Goal: Task Accomplishment & Management: Complete application form

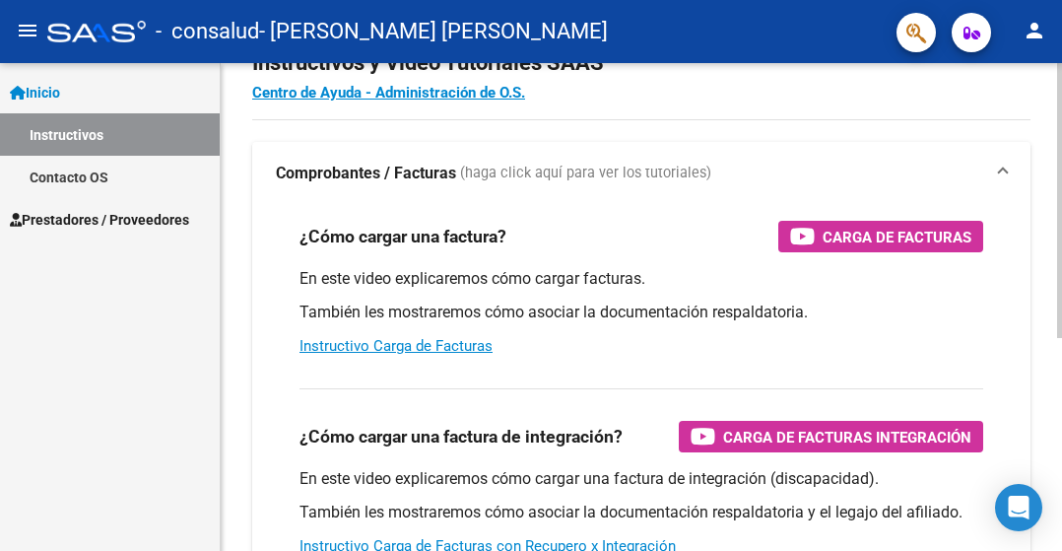
scroll to position [99, 0]
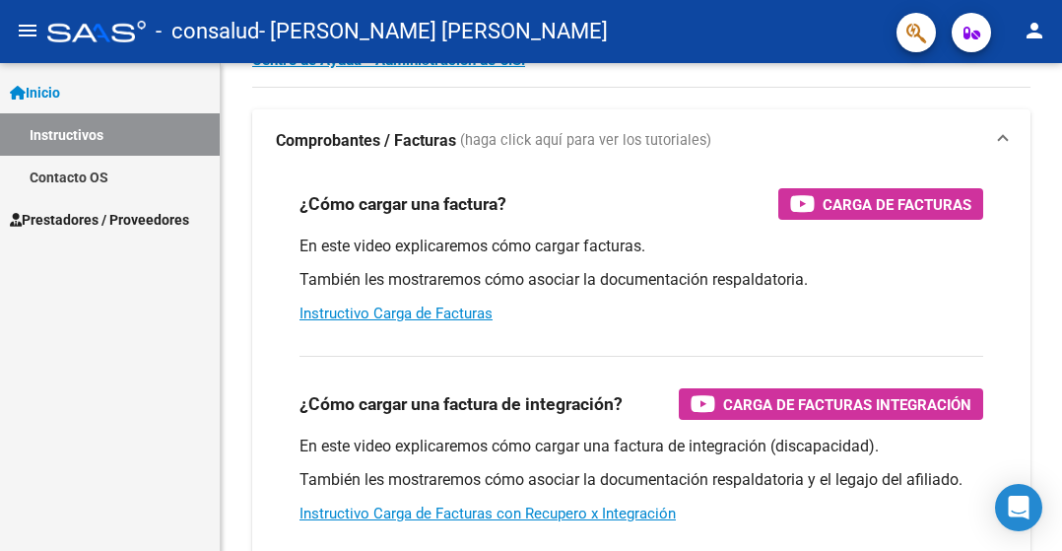
click at [169, 223] on span "Prestadores / Proveedores" at bounding box center [99, 220] width 179 height 22
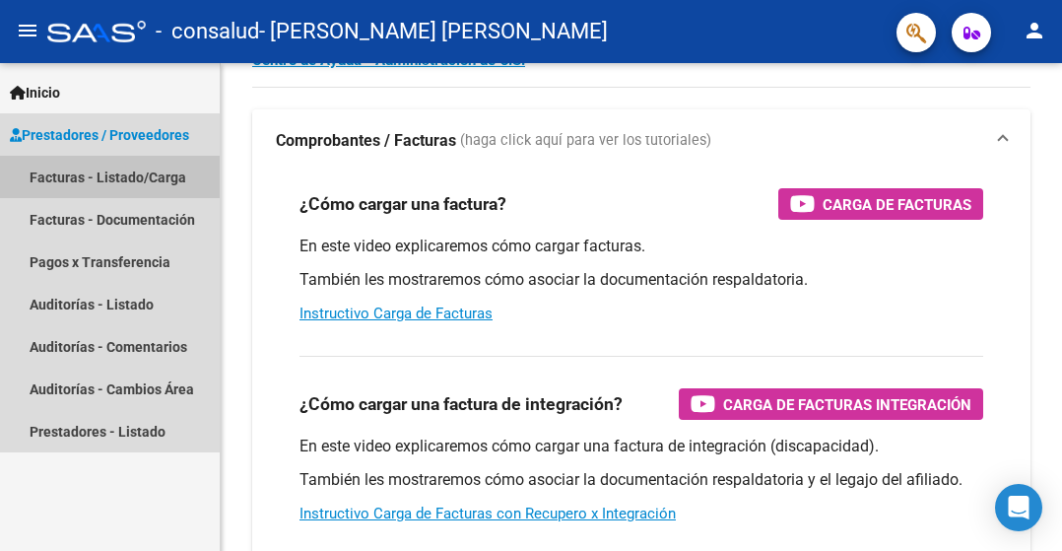
click at [144, 178] on link "Facturas - Listado/Carga" at bounding box center [110, 177] width 220 height 42
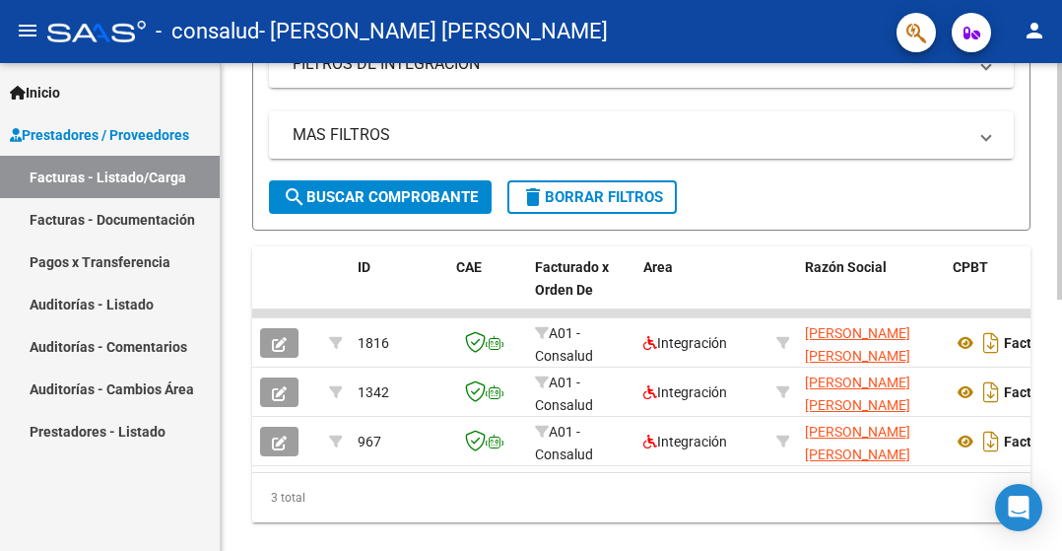
scroll to position [493, 0]
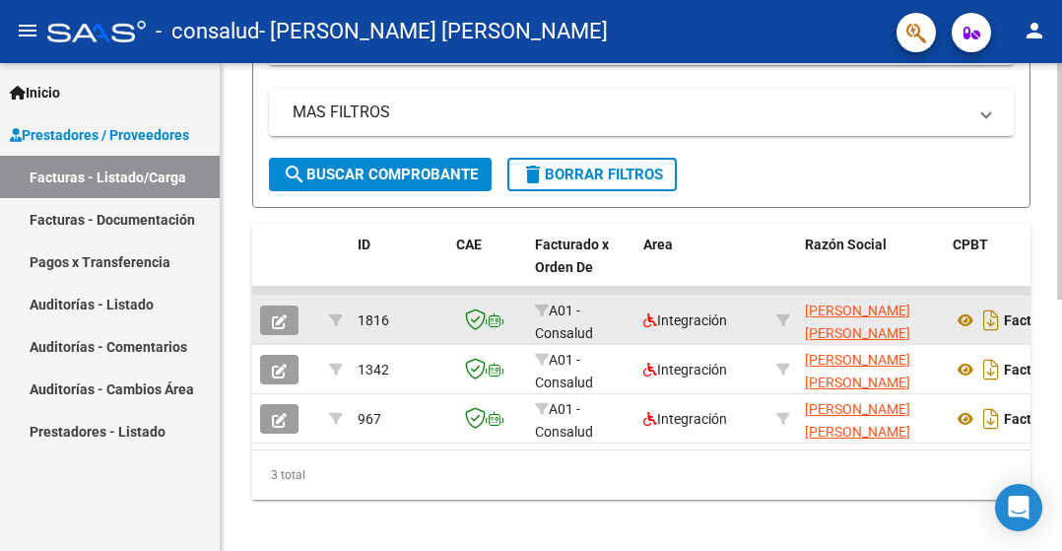
click at [286, 320] on icon "button" at bounding box center [279, 321] width 15 height 15
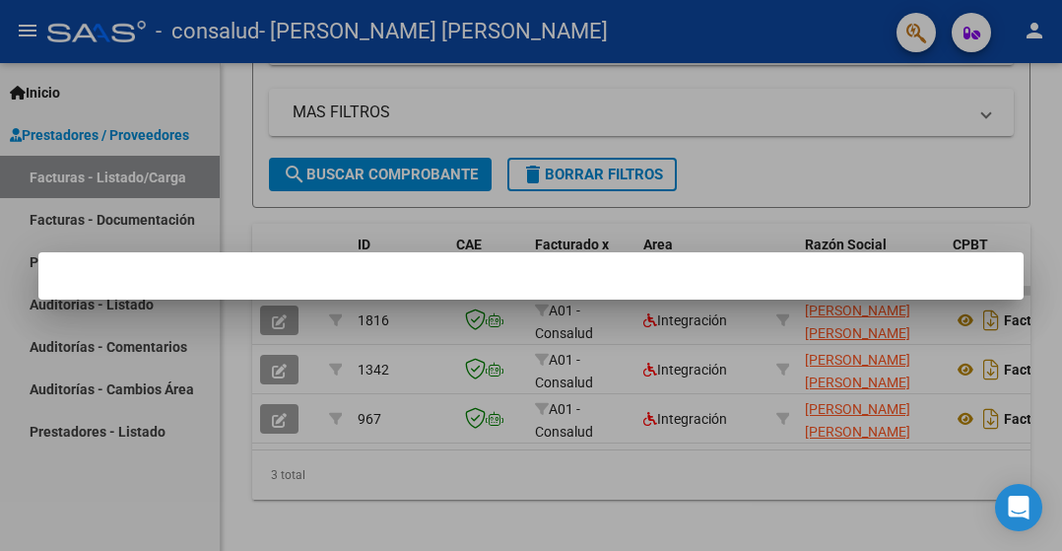
click at [780, 138] on div at bounding box center [531, 275] width 1062 height 551
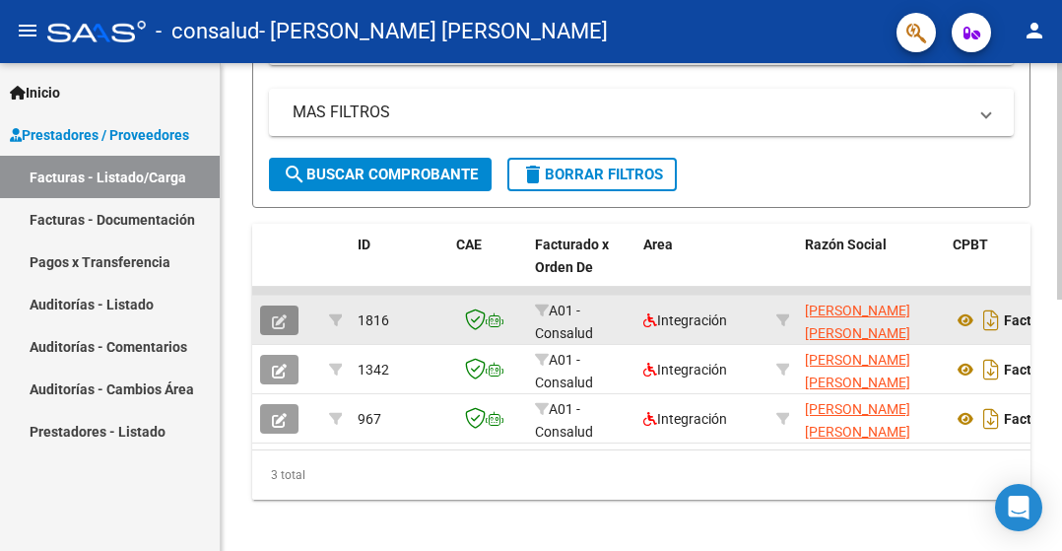
click at [278, 315] on icon "button" at bounding box center [279, 321] width 15 height 15
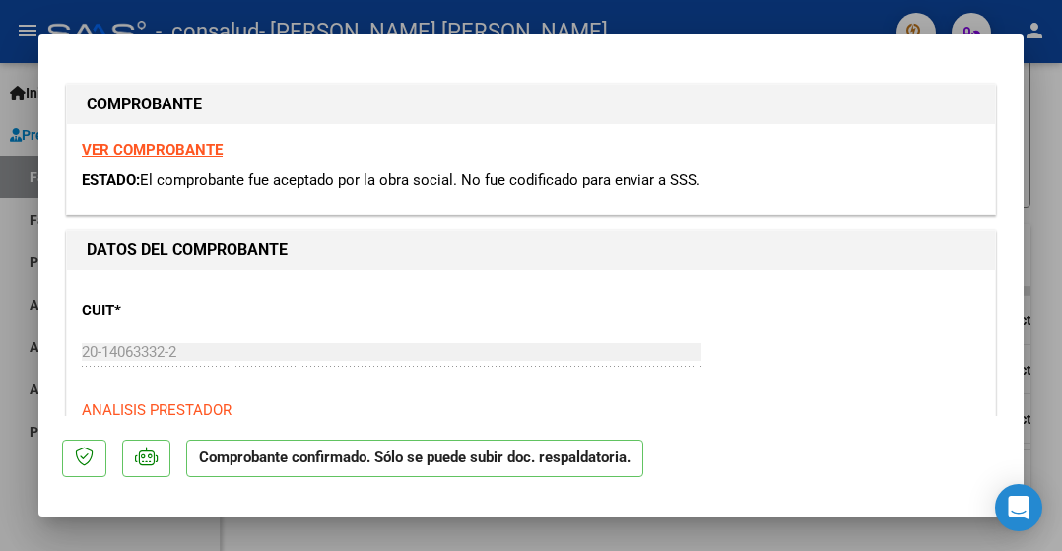
click at [624, 5] on div at bounding box center [531, 275] width 1062 height 551
type input "$ 0,00"
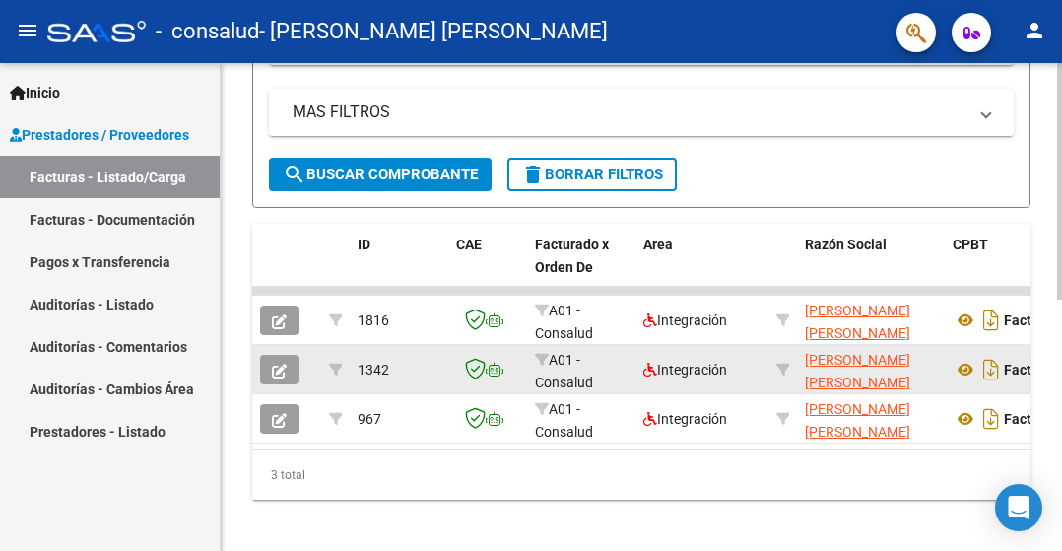
click at [267, 368] on button "button" at bounding box center [279, 370] width 38 height 30
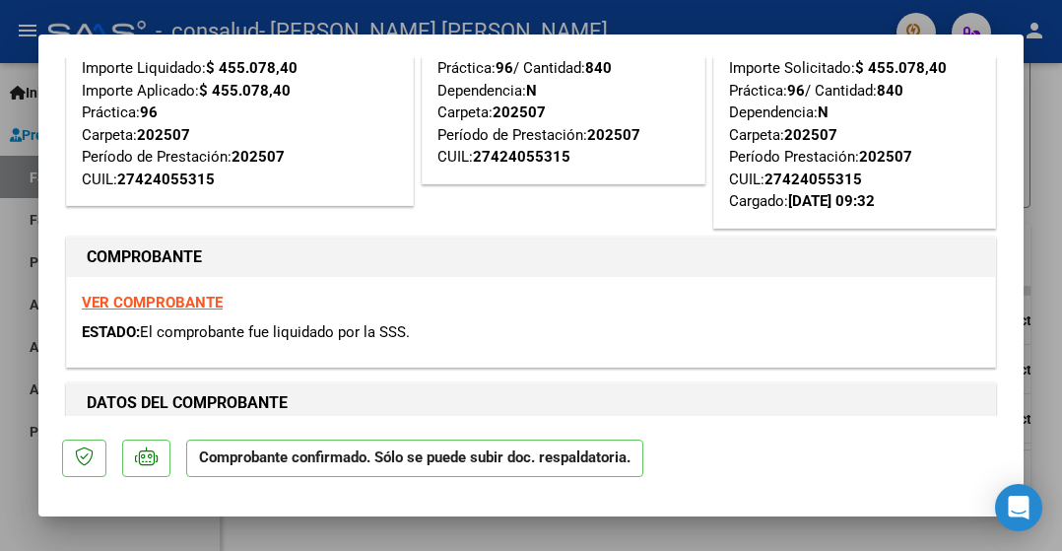
scroll to position [0, 0]
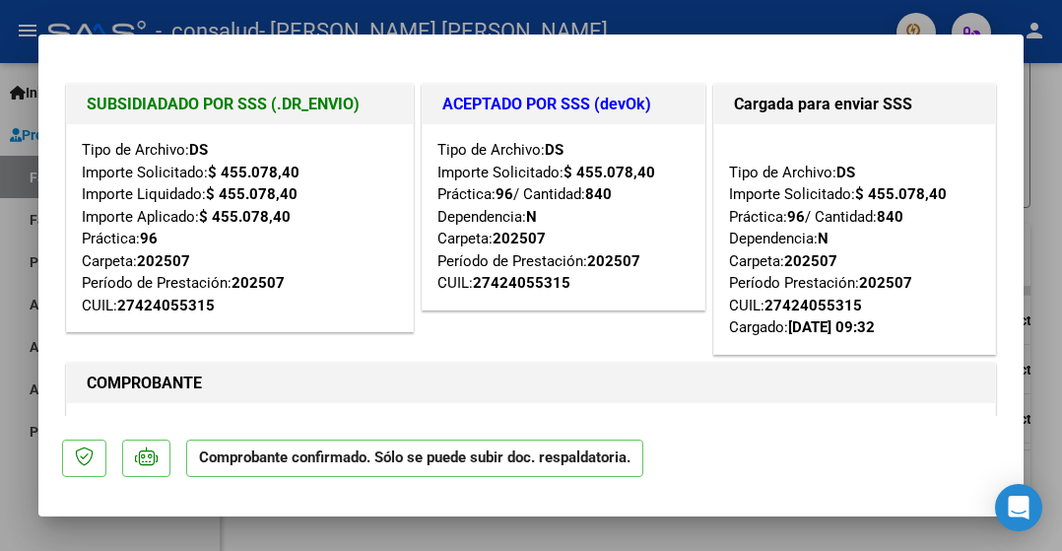
click at [783, 13] on div at bounding box center [531, 275] width 1062 height 551
type input "$ 0,00"
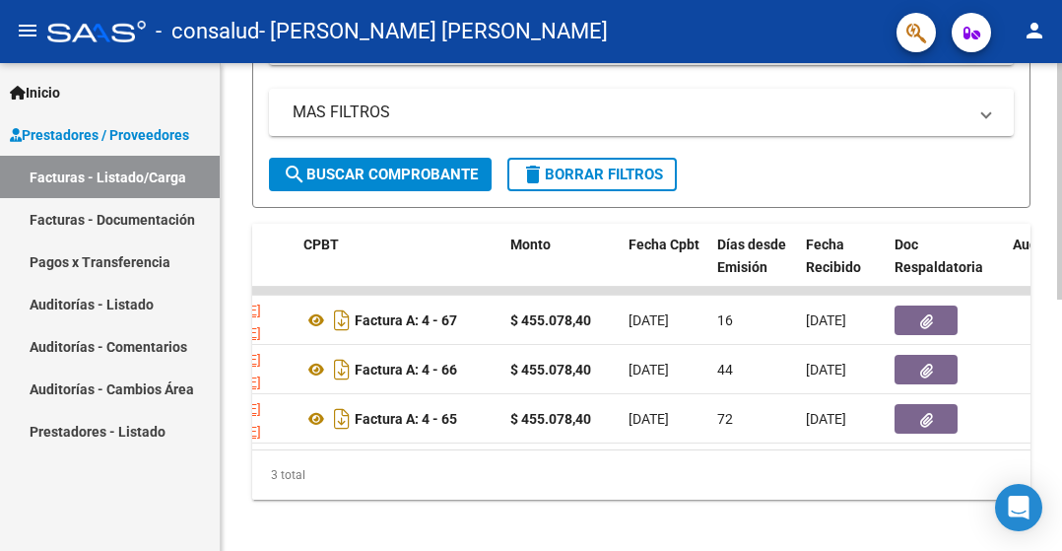
scroll to position [0, 644]
